Goal: Transaction & Acquisition: Book appointment/travel/reservation

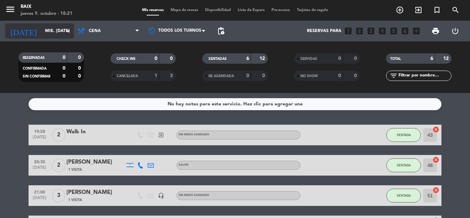
click at [51, 35] on input "mié. [DATE]" at bounding box center [71, 31] width 58 height 12
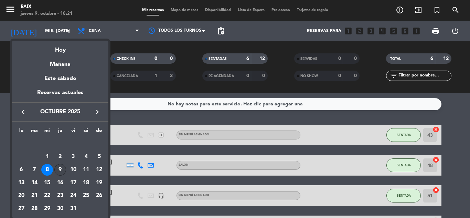
click at [60, 171] on div "9" at bounding box center [60, 170] width 12 height 12
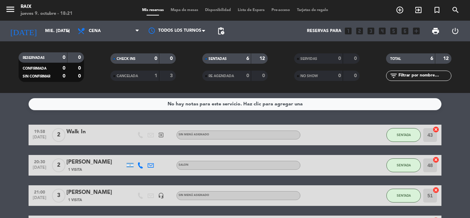
type input "[DEMOGRAPHIC_DATA] [DATE]"
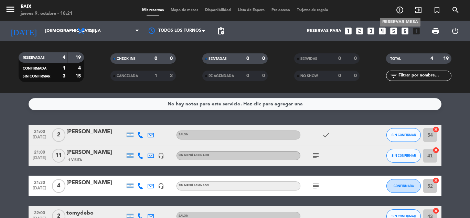
click at [400, 10] on icon "add_circle_outline" at bounding box center [400, 10] width 8 height 8
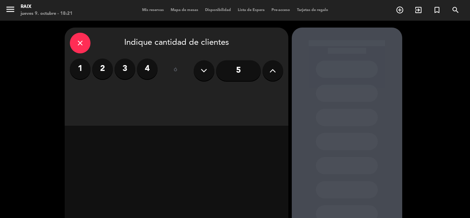
click at [145, 65] on label "4" at bounding box center [147, 68] width 21 height 21
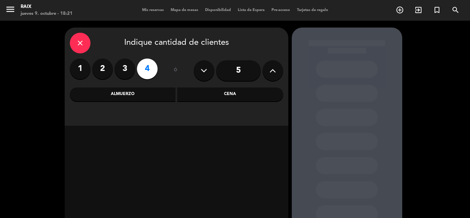
click at [218, 93] on div "Cena" at bounding box center [230, 94] width 106 height 14
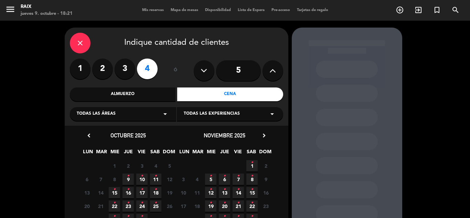
click at [129, 179] on icon "•" at bounding box center [128, 175] width 2 height 11
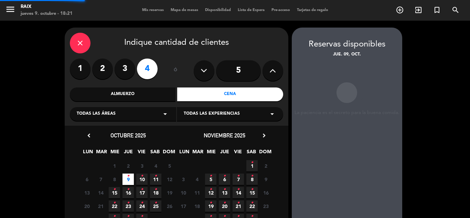
scroll to position [28, 0]
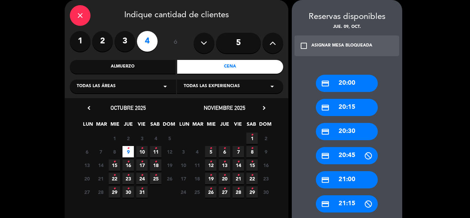
click at [382, 177] on div "credit_card 20:00 credit_card 20:15 credit_card 20:30 credit_card 20:45 credit_…" at bounding box center [347, 176] width 110 height 230
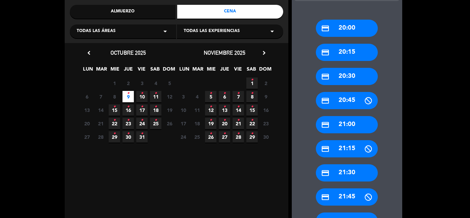
click at [339, 148] on div "credit_card 21:15" at bounding box center [347, 148] width 62 height 17
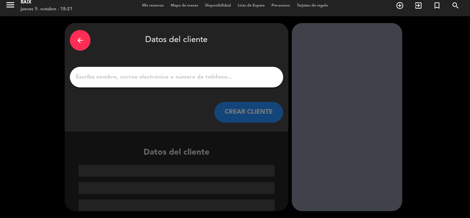
scroll to position [4, 0]
click at [171, 77] on input "1" at bounding box center [176, 77] width 203 height 10
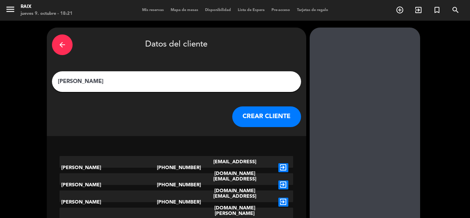
type input "[PERSON_NAME]"
click at [66, 46] on icon "arrow_back" at bounding box center [62, 45] width 8 height 8
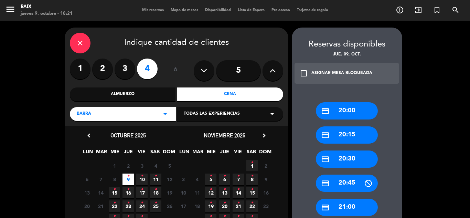
click at [349, 208] on div "credit_card 21:00" at bounding box center [347, 206] width 62 height 17
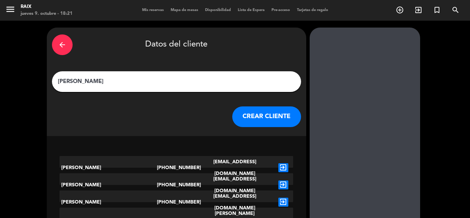
click at [235, 116] on button "CREAR CLIENTE" at bounding box center [266, 116] width 69 height 21
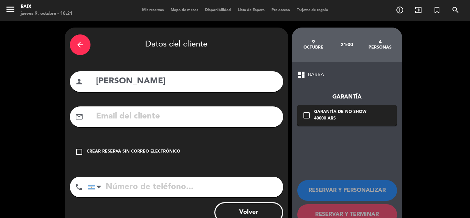
click at [79, 154] on icon "check_box_outline_blank" at bounding box center [79, 152] width 8 height 8
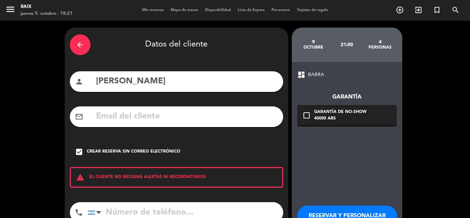
click at [112, 212] on input "tel" at bounding box center [185, 212] width 195 height 21
type input "1143996511"
click at [336, 156] on div "dashboard BARRA Garantía check_box_outline_blank Garantía de no-show 40000 ARS …" at bounding box center [347, 160] width 110 height 196
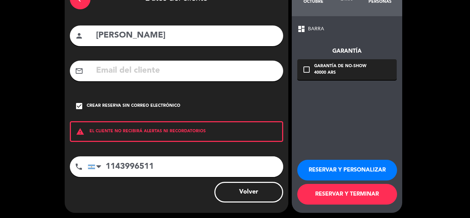
scroll to position [47, 0]
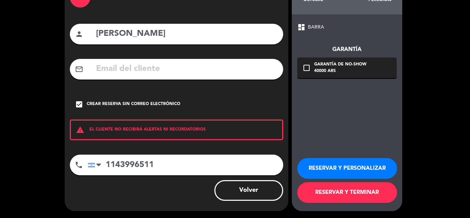
click at [305, 29] on span "dashboard" at bounding box center [301, 27] width 8 height 8
click at [305, 31] on div "dashboard BARRA" at bounding box center [346, 27] width 99 height 8
click at [339, 193] on button "RESERVAR Y TERMINAR" at bounding box center [347, 192] width 100 height 21
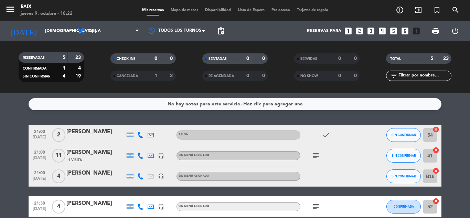
click at [0, 136] on bookings-row "21:00 [DATE] 2 Diego Guardia SALON check SIN CONFIRMAR 54 cancel 21:00 [DATE] […" at bounding box center [235, 186] width 470 height 122
